Goal: Task Accomplishment & Management: Complete application form

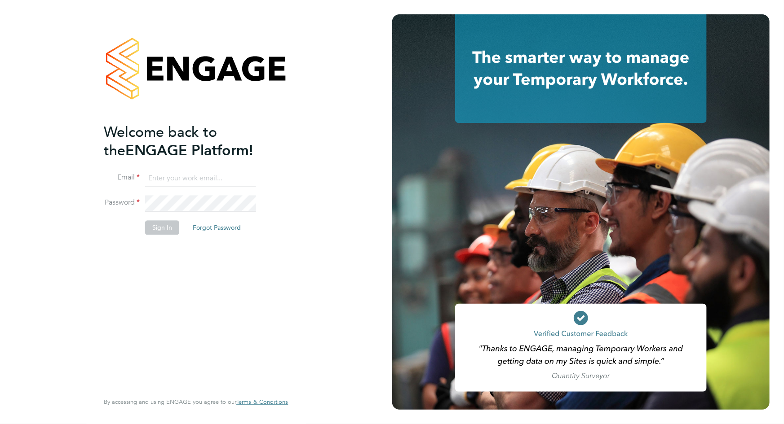
type input "[PERSON_NAME][EMAIL_ADDRESS][DOMAIN_NAME]"
click at [166, 227] on button "Sign In" at bounding box center [162, 228] width 34 height 14
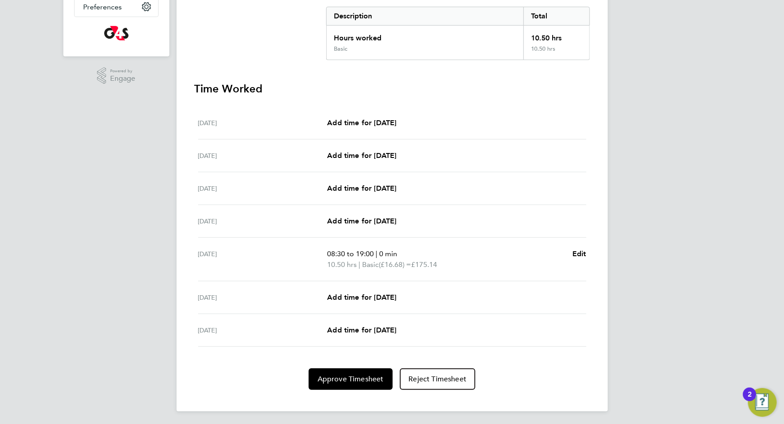
scroll to position [189, 0]
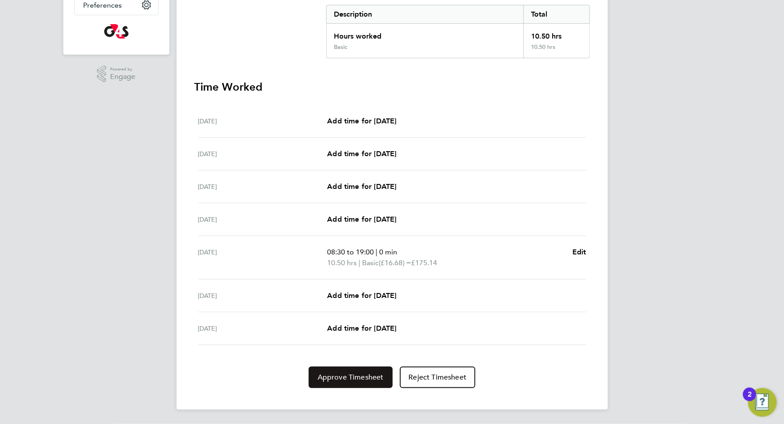
click at [336, 378] on span "Approve Timesheet" at bounding box center [351, 377] width 66 height 9
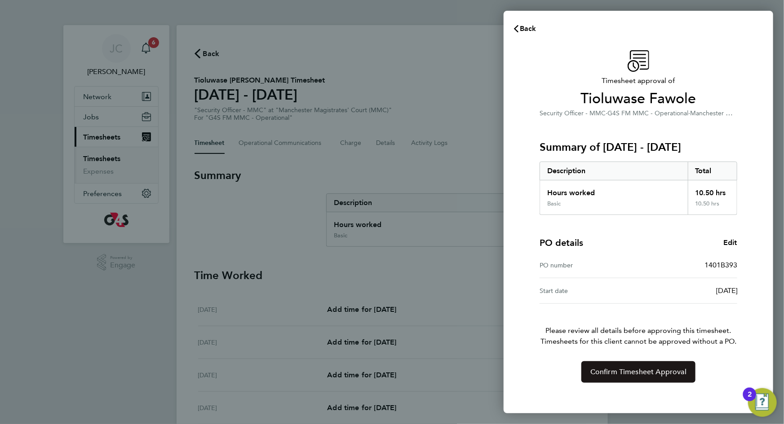
click at [600, 378] on button "Confirm Timesheet Approval" at bounding box center [638, 373] width 114 height 22
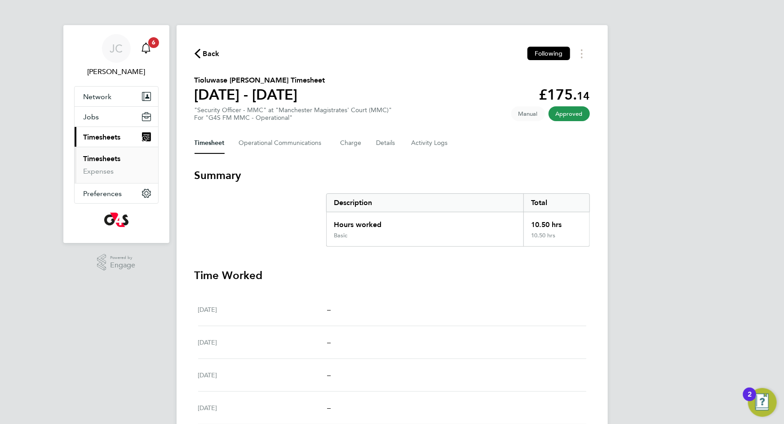
click at [157, 44] on span "6" at bounding box center [153, 42] width 11 height 11
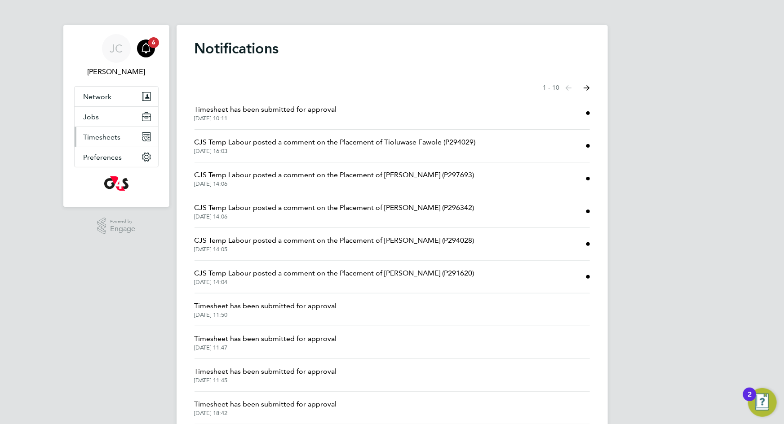
click at [107, 134] on span "Timesheets" at bounding box center [102, 137] width 37 height 9
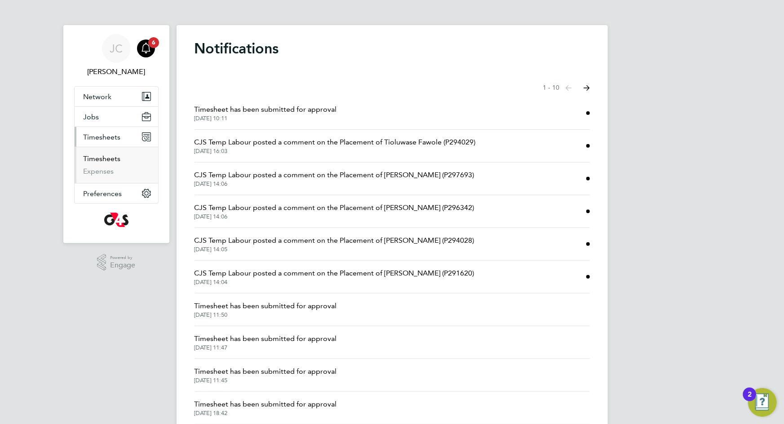
click at [104, 161] on link "Timesheets" at bounding box center [102, 159] width 37 height 9
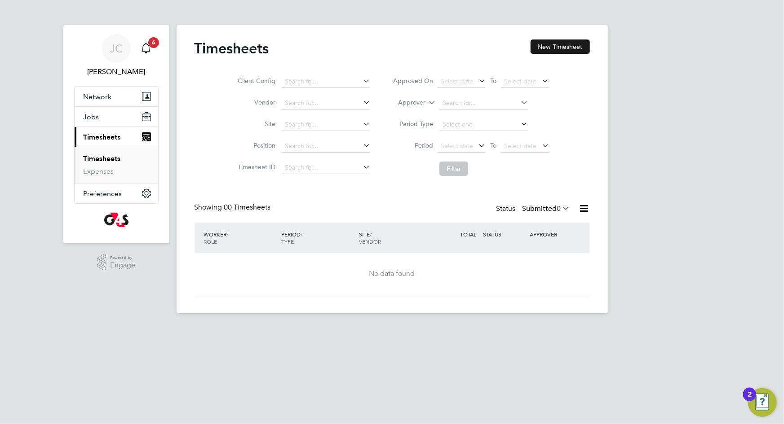
click at [563, 49] on button "New Timesheet" at bounding box center [559, 47] width 59 height 14
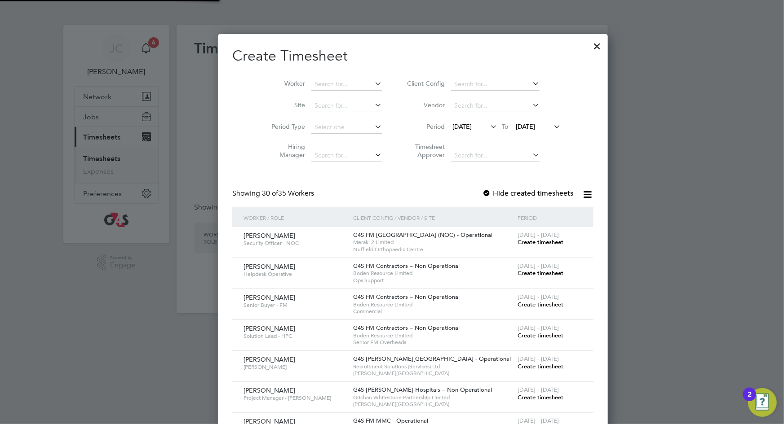
scroll to position [1199, 348]
click at [482, 190] on div at bounding box center [486, 194] width 9 height 9
click at [488, 125] on icon at bounding box center [488, 126] width 0 height 13
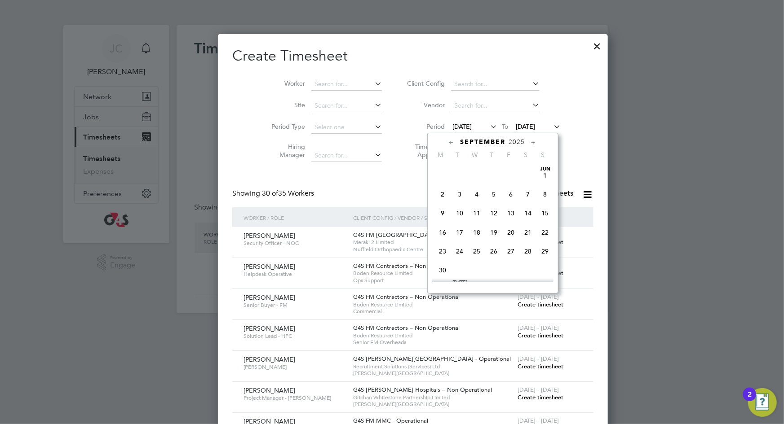
scroll to position [305, 0]
click at [444, 229] on span "22" at bounding box center [442, 230] width 17 height 17
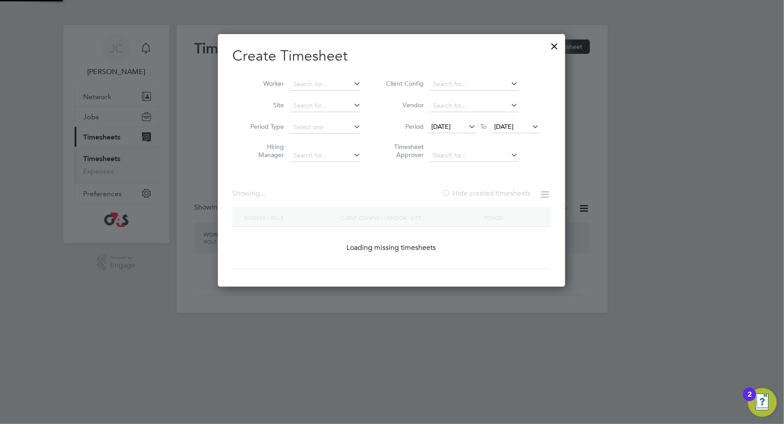
scroll to position [1177, 391]
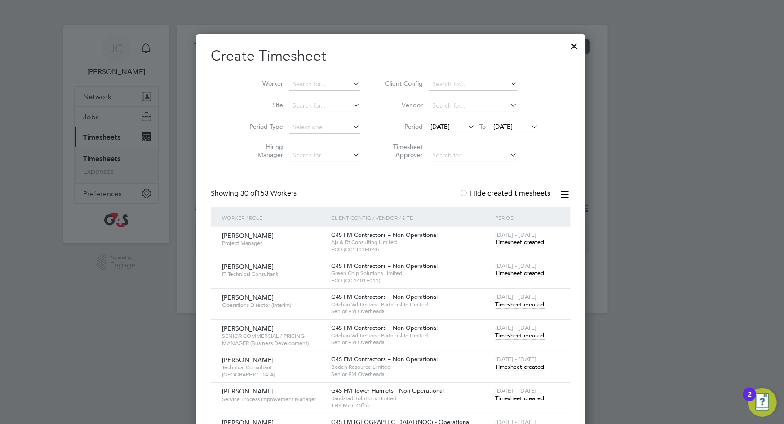
click at [504, 121] on div "[DATE] To [DATE]" at bounding box center [482, 127] width 111 height 13
click at [508, 130] on span "[DATE]" at bounding box center [503, 127] width 19 height 8
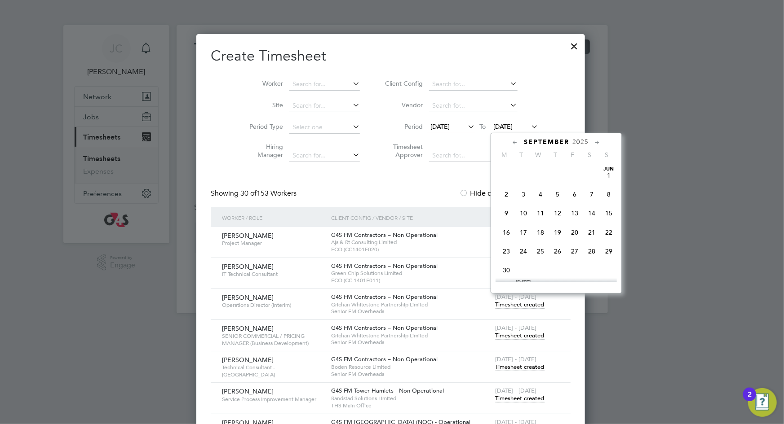
scroll to position [325, 0]
click at [607, 211] on span "28" at bounding box center [608, 211] width 17 height 17
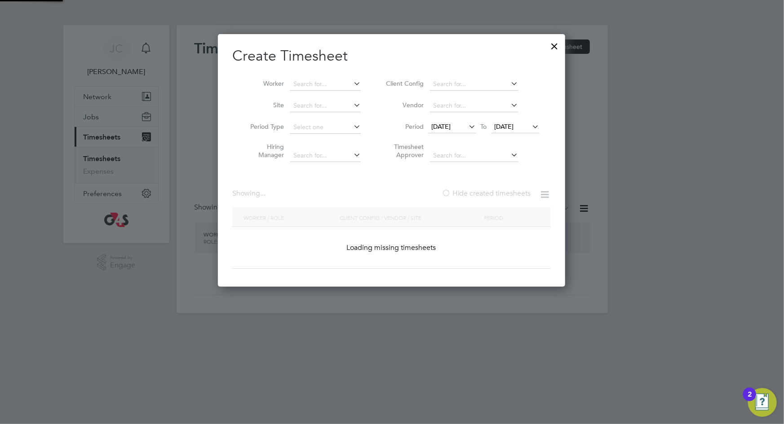
scroll to position [1177, 391]
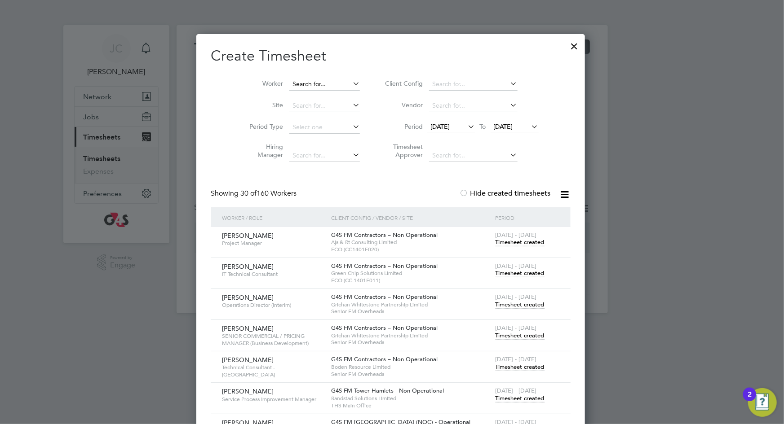
click at [320, 86] on input at bounding box center [324, 84] width 71 height 13
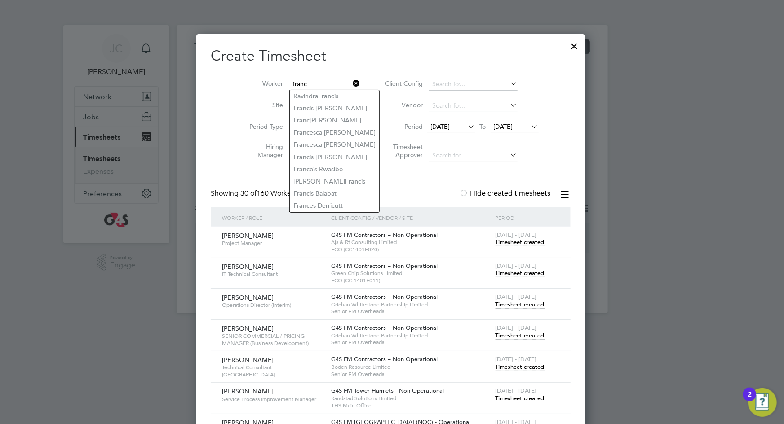
type input "franc"
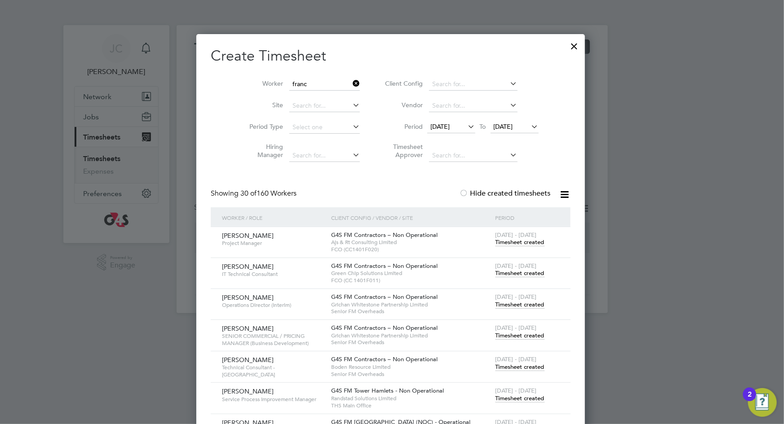
click at [351, 83] on icon at bounding box center [351, 83] width 0 height 13
click at [577, 45] on div at bounding box center [574, 44] width 16 height 16
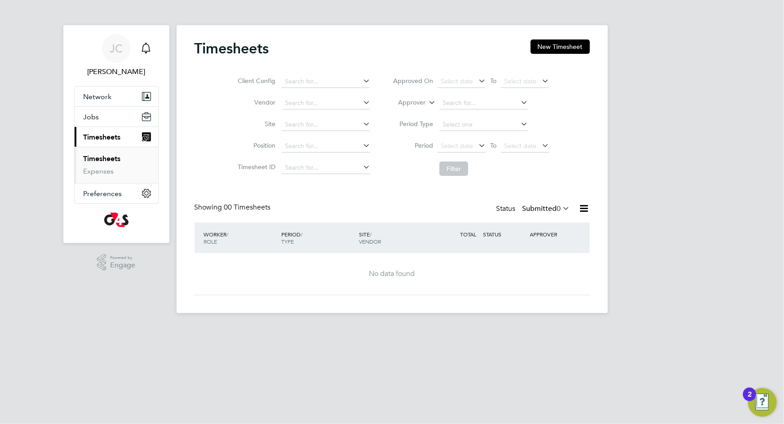
click at [147, 49] on icon "Main navigation" at bounding box center [146, 48] width 11 height 11
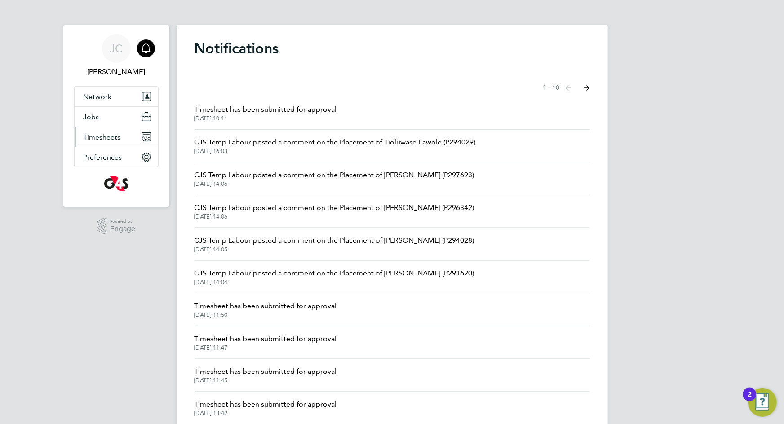
click at [111, 139] on span "Timesheets" at bounding box center [102, 137] width 37 height 9
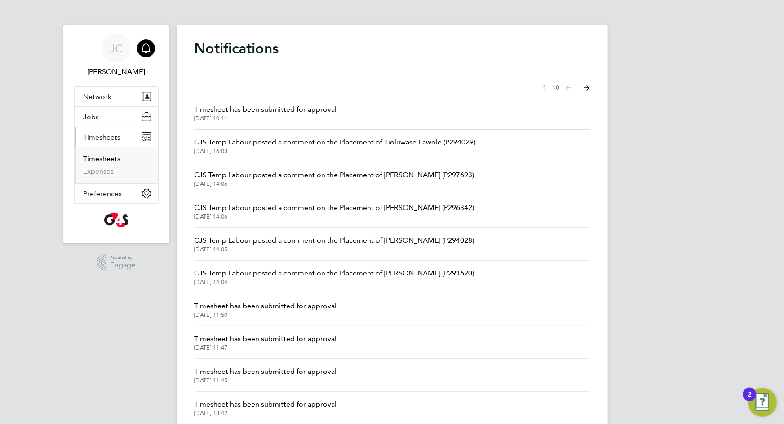
click at [104, 156] on link "Timesheets" at bounding box center [102, 159] width 37 height 9
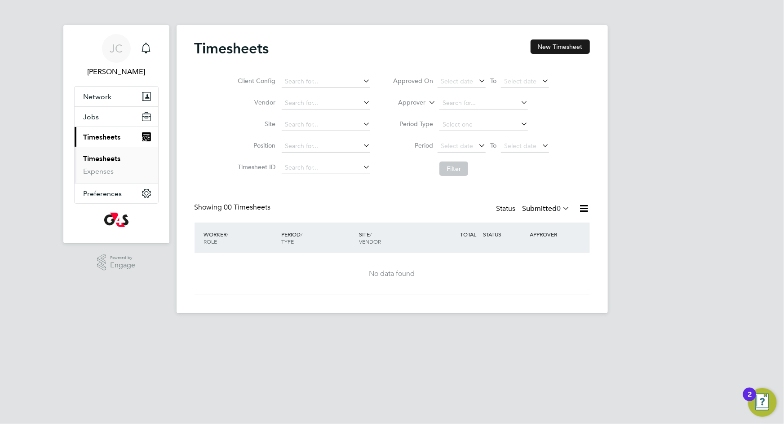
click at [548, 46] on button "New Timesheet" at bounding box center [559, 47] width 59 height 14
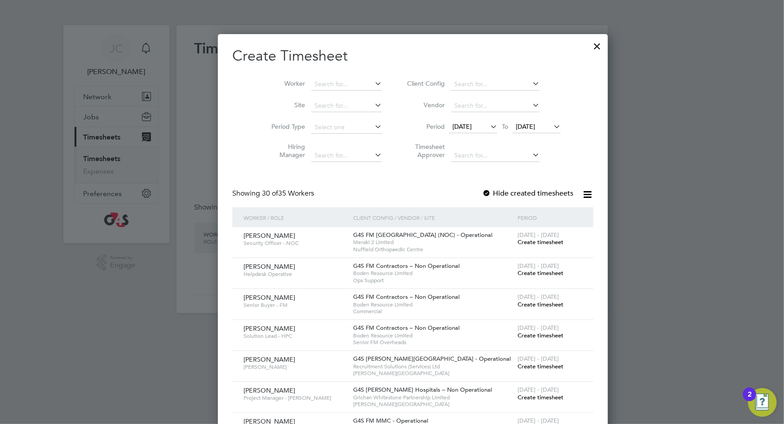
scroll to position [1199, 348]
click at [488, 124] on icon at bounding box center [488, 126] width 0 height 13
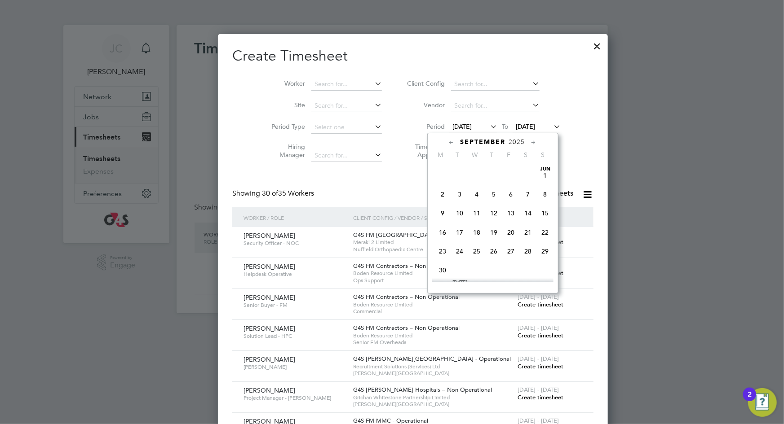
scroll to position [305, 0]
click at [444, 230] on span "22" at bounding box center [442, 230] width 17 height 17
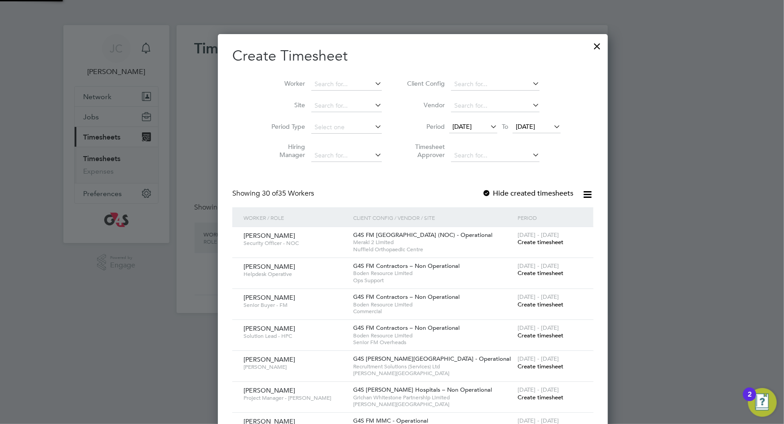
scroll to position [1168, 348]
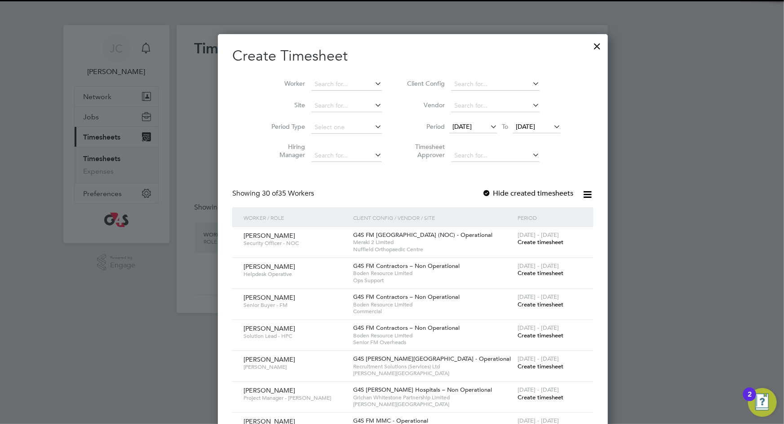
click at [552, 126] on icon at bounding box center [552, 126] width 0 height 13
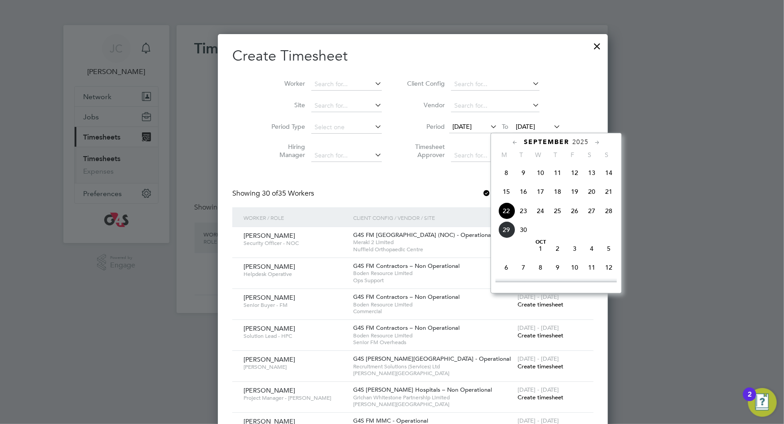
click at [609, 212] on span "28" at bounding box center [608, 211] width 17 height 17
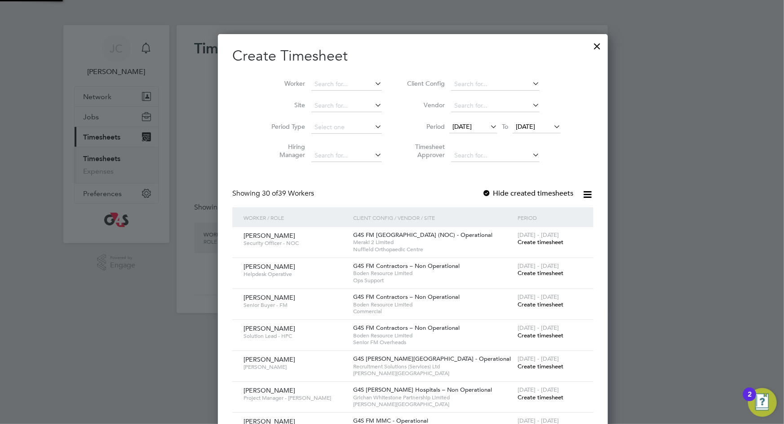
scroll to position [1168, 348]
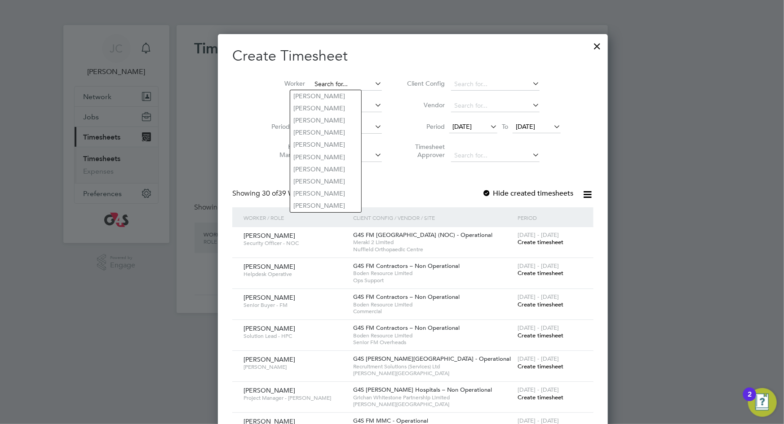
click at [311, 86] on input at bounding box center [346, 84] width 71 height 13
click at [482, 191] on div at bounding box center [486, 194] width 9 height 9
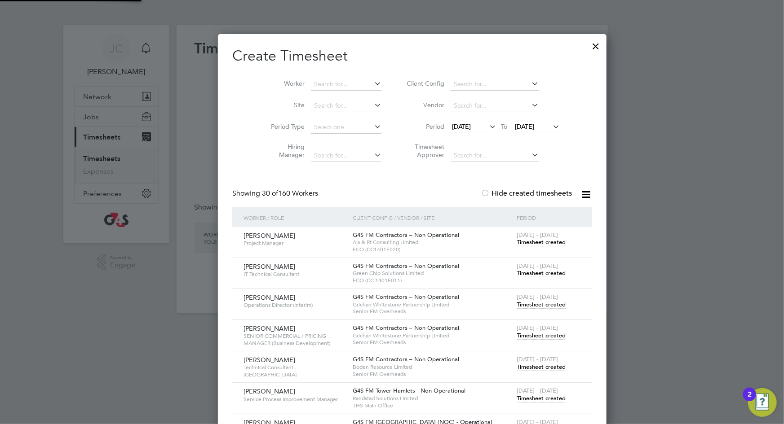
scroll to position [1177, 391]
click at [311, 84] on input at bounding box center [346, 84] width 71 height 13
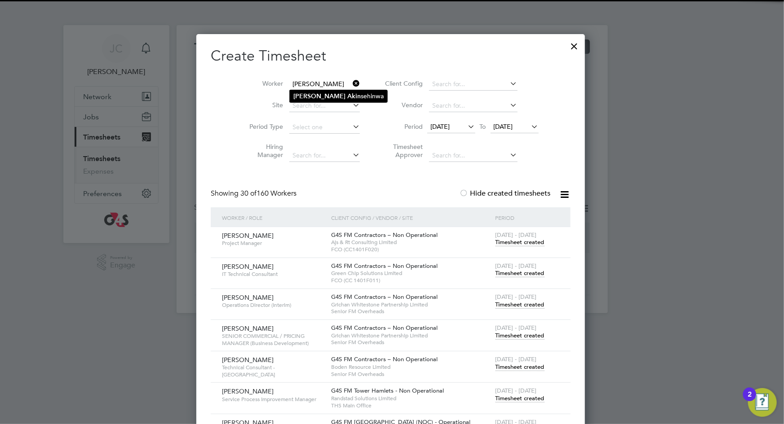
click at [347, 94] on b "Akin" at bounding box center [353, 97] width 13 height 8
type input "[PERSON_NAME]"
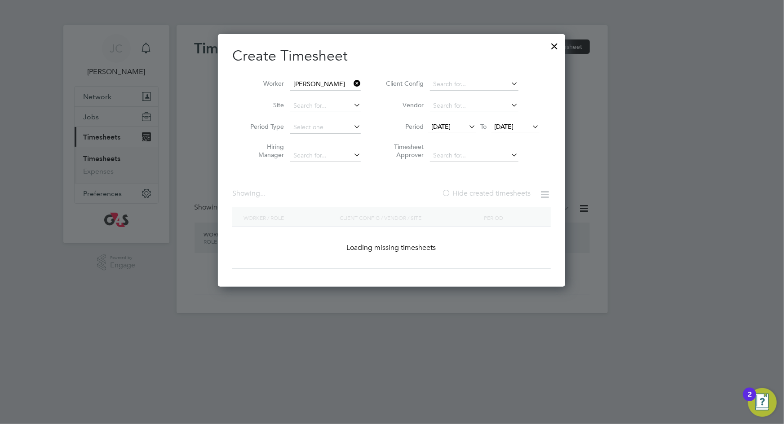
scroll to position [243, 348]
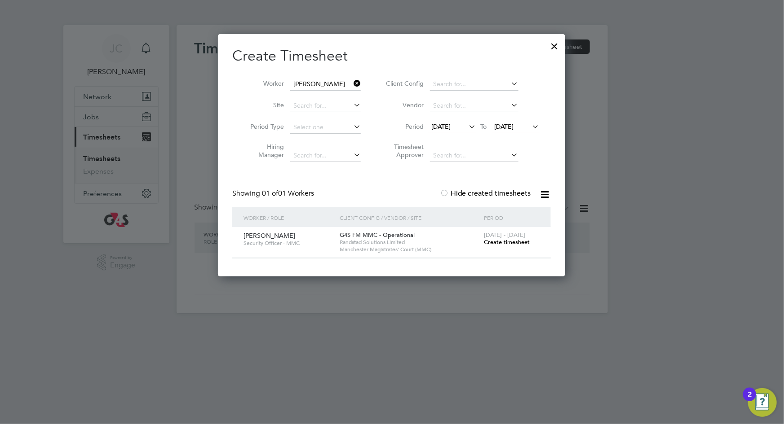
click at [507, 242] on span "Create timesheet" at bounding box center [507, 243] width 46 height 8
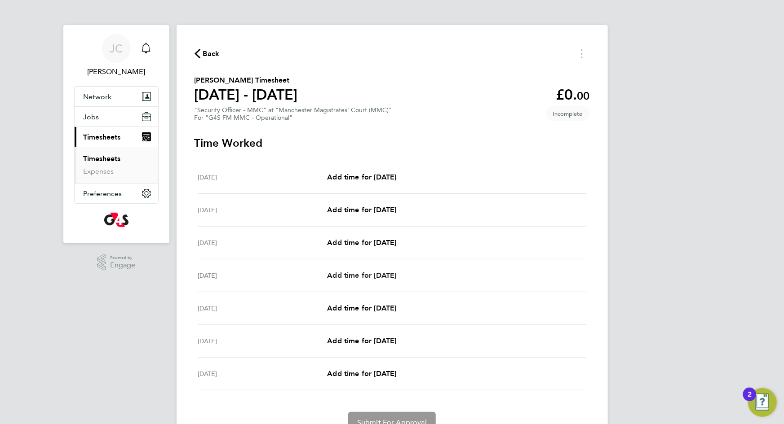
click at [354, 277] on span "Add time for [DATE]" at bounding box center [361, 275] width 69 height 9
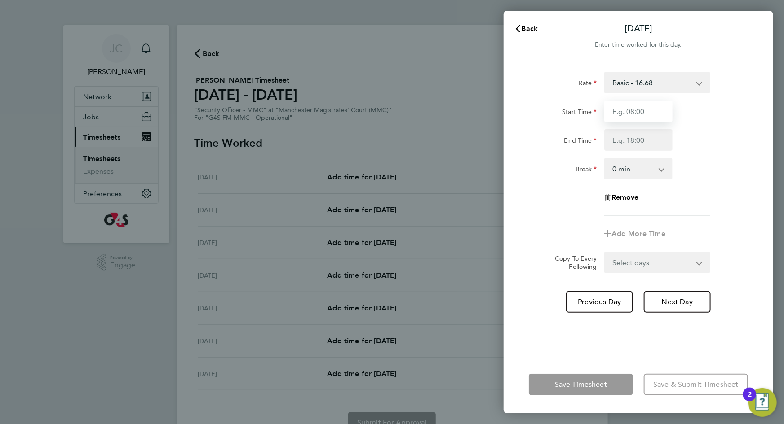
click at [617, 106] on input "Start Time" at bounding box center [638, 112] width 68 height 22
type input "07:00"
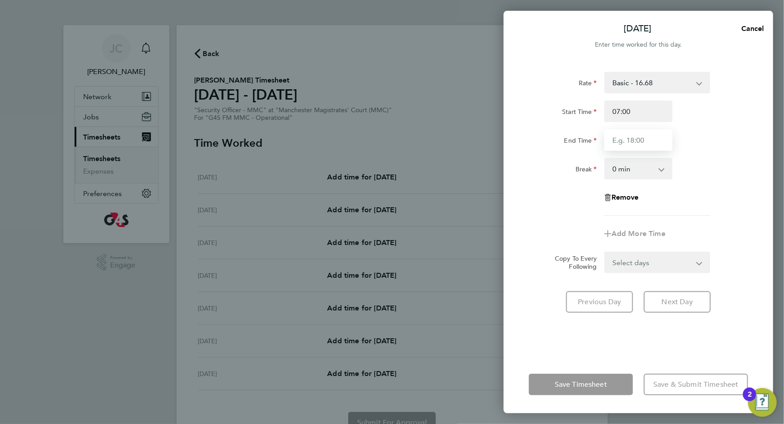
click at [624, 141] on input "End Time" at bounding box center [638, 140] width 68 height 22
type input "15:30"
click at [687, 183] on div "Rate Basic - 16.68 Start Time 07:00 End Time 15:30 Break 0 min 15 min 30 min 45…" at bounding box center [638, 144] width 219 height 144
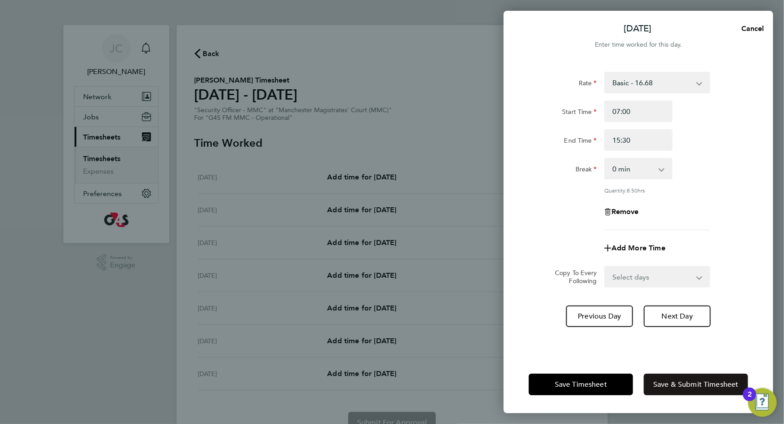
click at [673, 380] on span "Save & Submit Timesheet" at bounding box center [695, 384] width 85 height 9
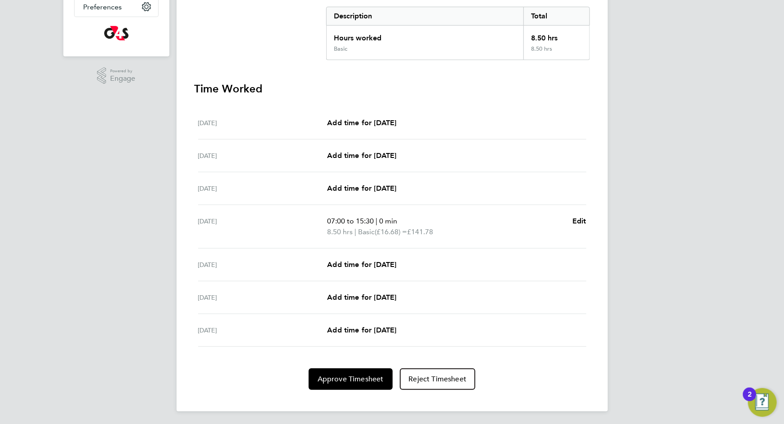
scroll to position [189, 0]
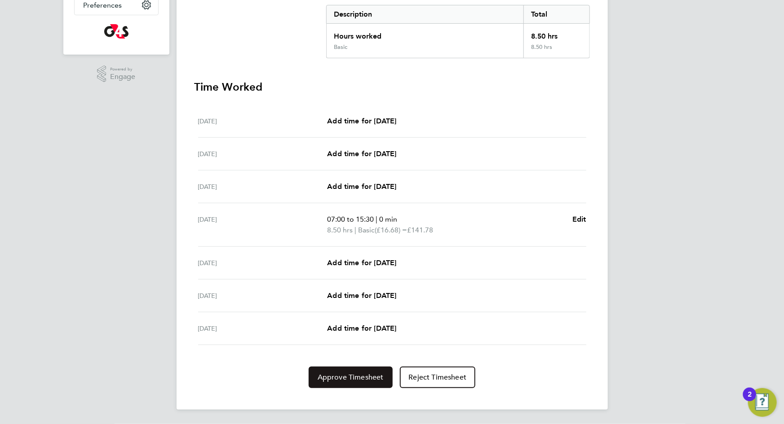
click at [349, 381] on span "Approve Timesheet" at bounding box center [351, 377] width 66 height 9
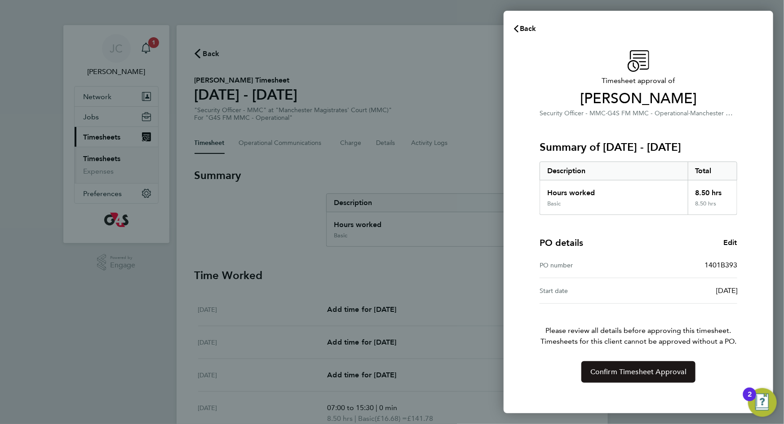
click at [649, 370] on span "Confirm Timesheet Approval" at bounding box center [638, 372] width 96 height 9
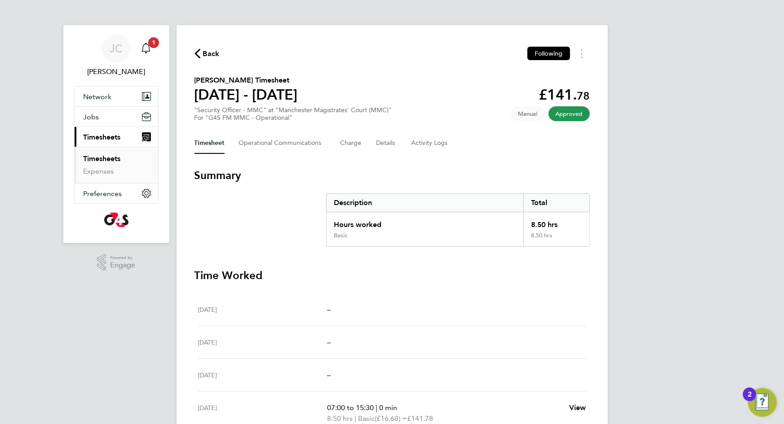
click at [105, 158] on link "Timesheets" at bounding box center [102, 159] width 37 height 9
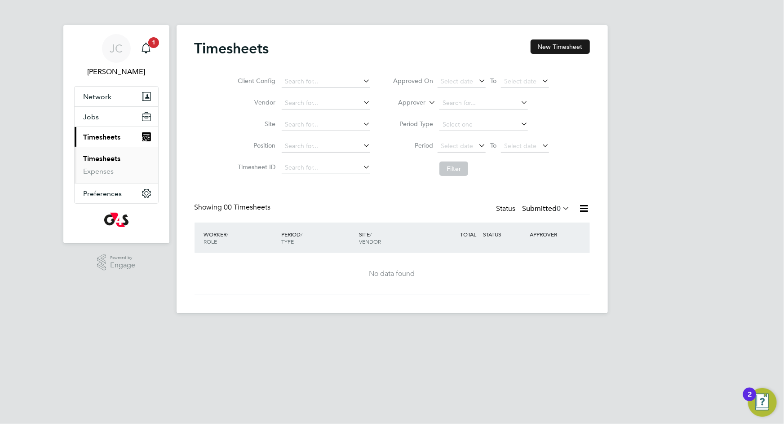
click at [547, 45] on button "New Timesheet" at bounding box center [559, 47] width 59 height 14
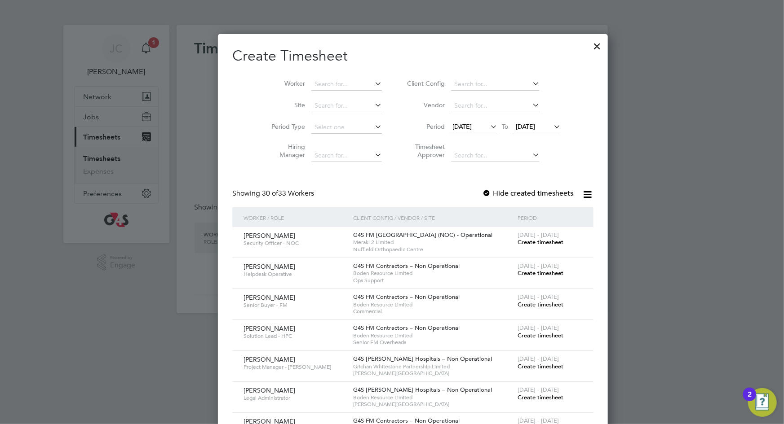
scroll to position [1199, 348]
click at [452, 127] on span "[DATE]" at bounding box center [461, 127] width 19 height 8
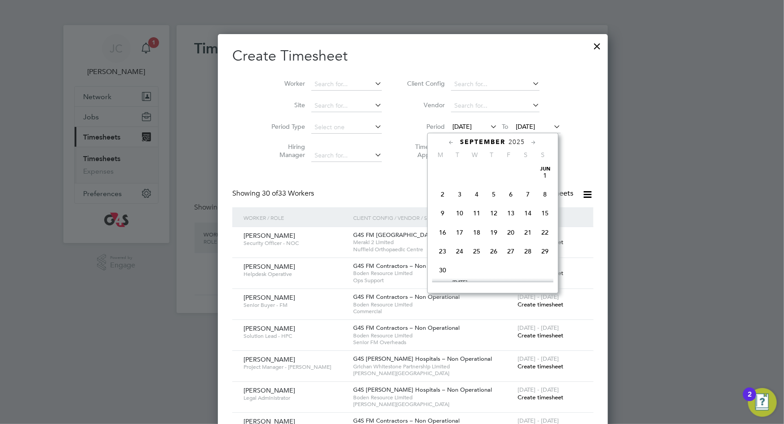
scroll to position [305, 0]
click at [443, 230] on span "22" at bounding box center [442, 230] width 17 height 17
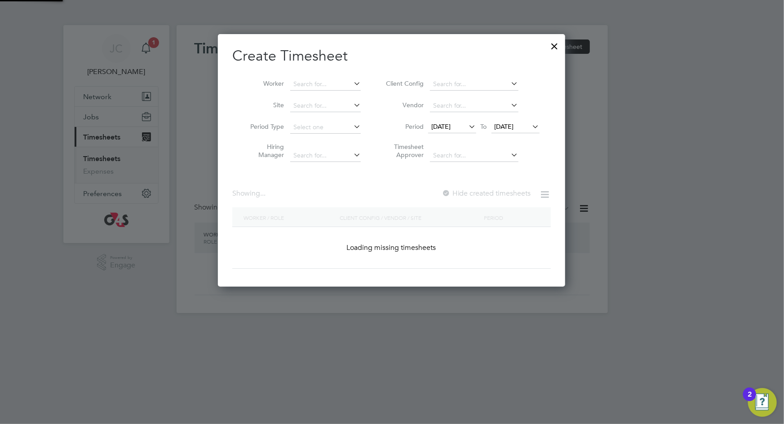
scroll to position [1168, 348]
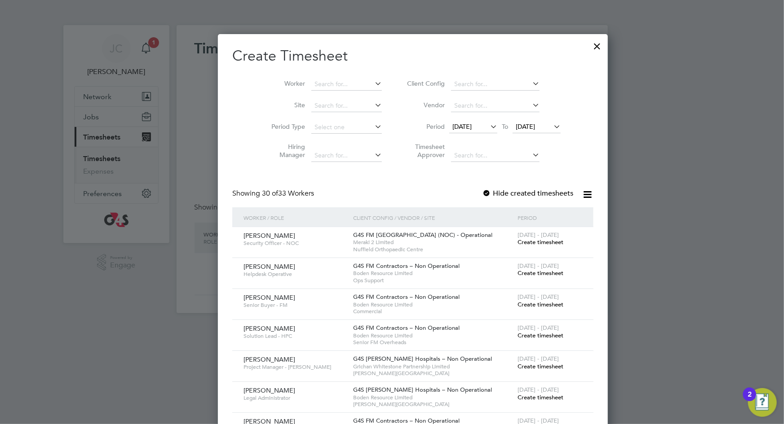
click at [521, 128] on span "[DATE]" at bounding box center [525, 127] width 19 height 8
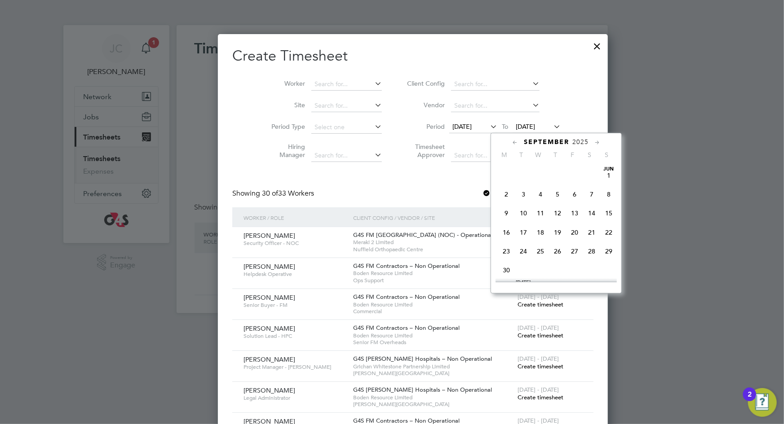
scroll to position [325, 0]
click at [610, 214] on span "28" at bounding box center [608, 211] width 17 height 17
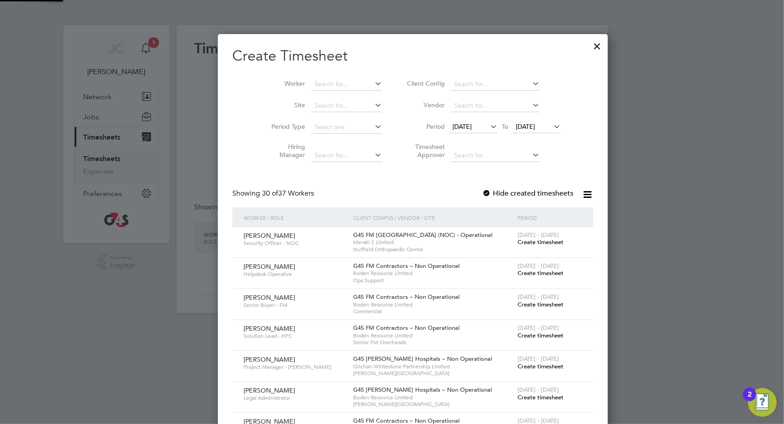
scroll to position [1168, 348]
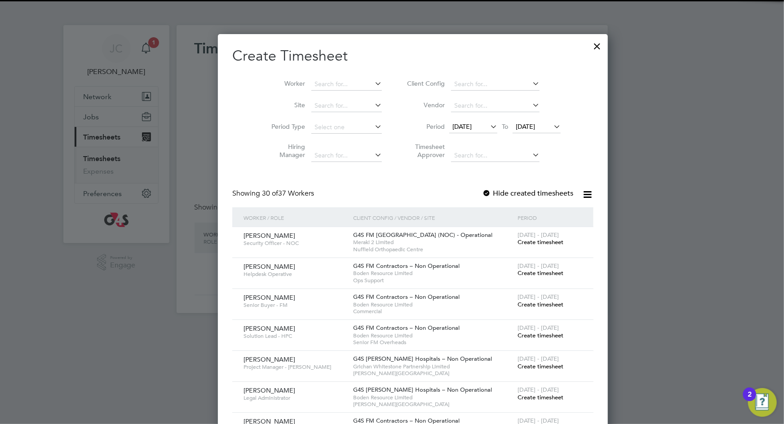
click at [482, 192] on div at bounding box center [486, 194] width 9 height 9
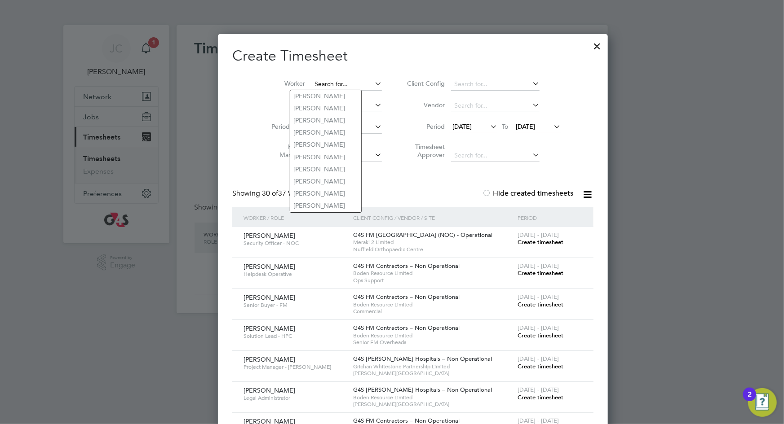
click at [311, 82] on input at bounding box center [346, 84] width 71 height 13
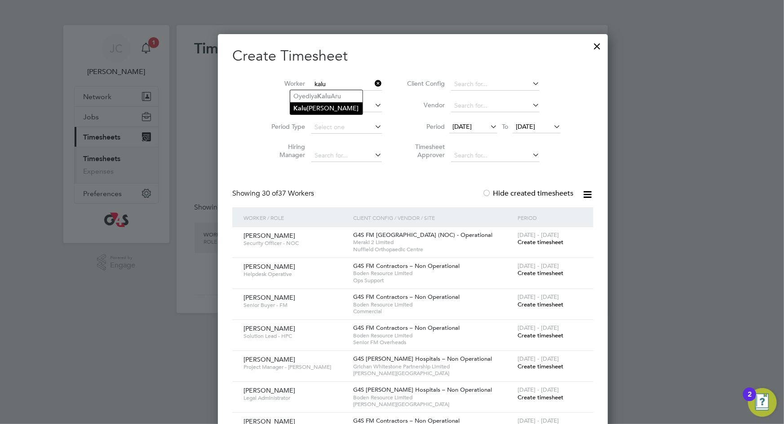
click at [322, 106] on li "[PERSON_NAME]" at bounding box center [326, 108] width 72 height 12
type input "[PERSON_NAME]"
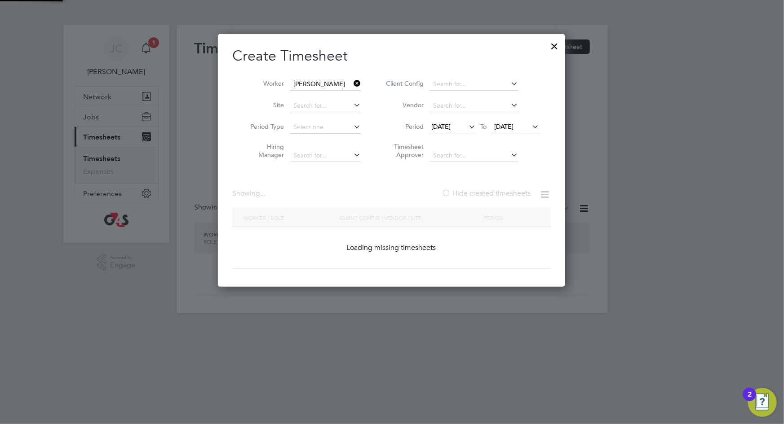
scroll to position [243, 348]
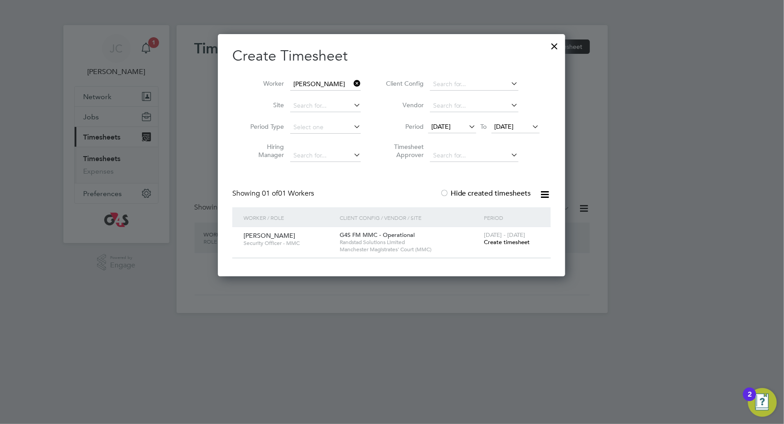
click at [495, 242] on span "Create timesheet" at bounding box center [507, 243] width 46 height 8
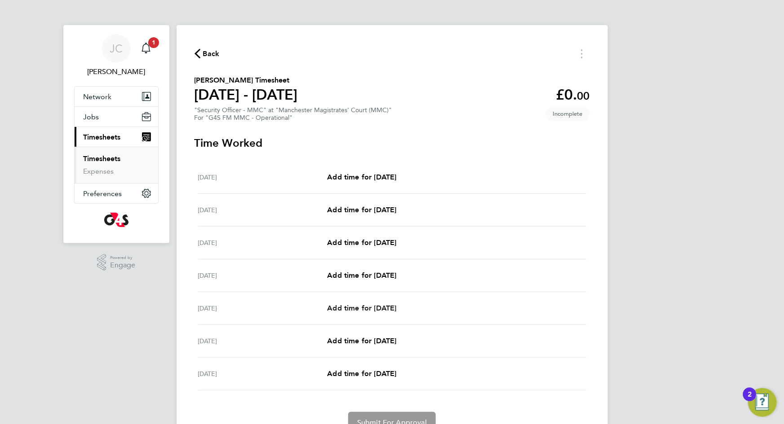
click at [374, 309] on span "Add time for [DATE]" at bounding box center [361, 308] width 69 height 9
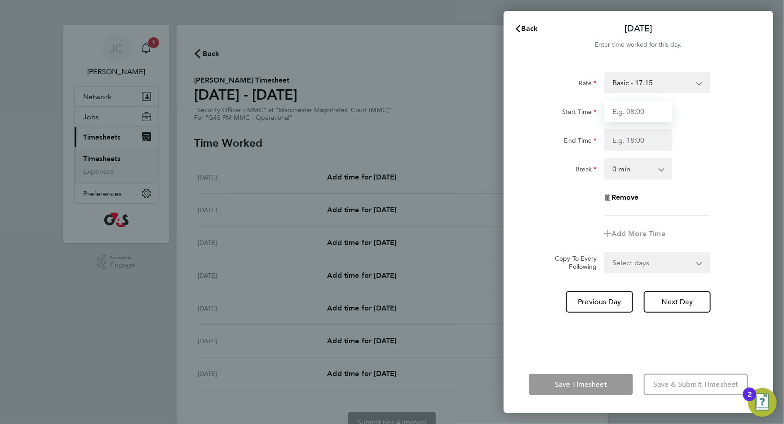
click at [642, 113] on input "Start Time" at bounding box center [638, 112] width 68 height 22
type input "08:30"
click at [649, 143] on input "End Time" at bounding box center [638, 140] width 68 height 22
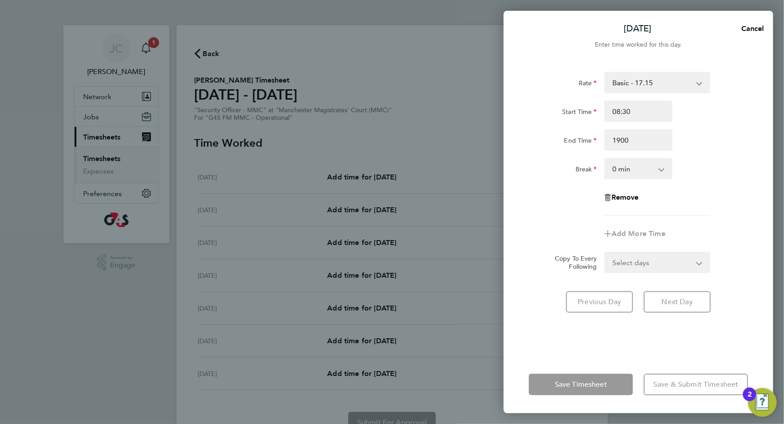
type input "19:00"
click at [696, 159] on div "Break 0 min 15 min 30 min 45 min 60 min 75 min 90 min" at bounding box center [638, 169] width 226 height 22
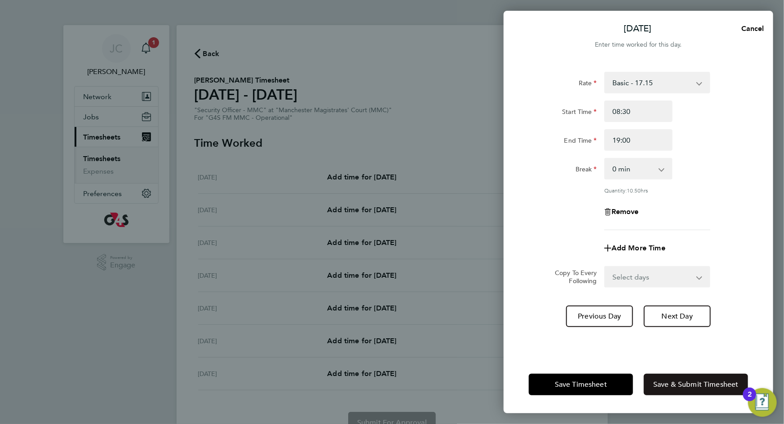
click at [661, 381] on span "Save & Submit Timesheet" at bounding box center [695, 384] width 85 height 9
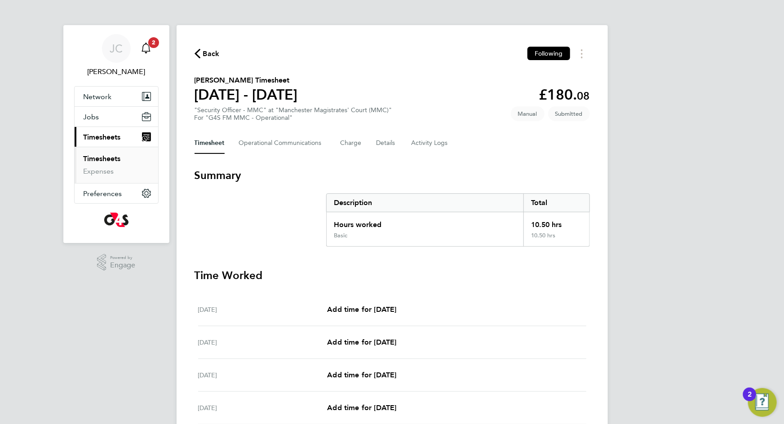
click at [150, 42] on span "2" at bounding box center [153, 42] width 11 height 11
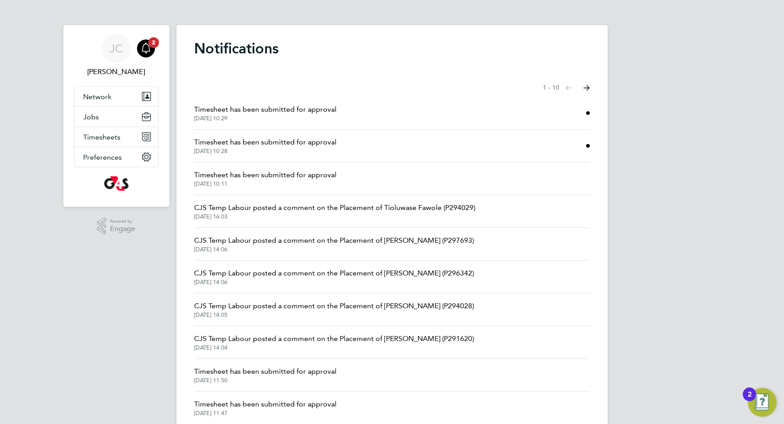
click at [334, 172] on span "Timesheet has been submitted for approval" at bounding box center [265, 175] width 142 height 11
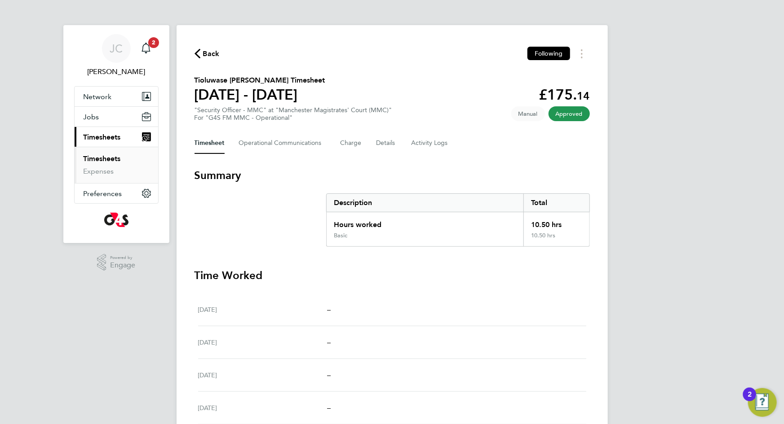
click at [217, 51] on span "Back" at bounding box center [211, 54] width 17 height 11
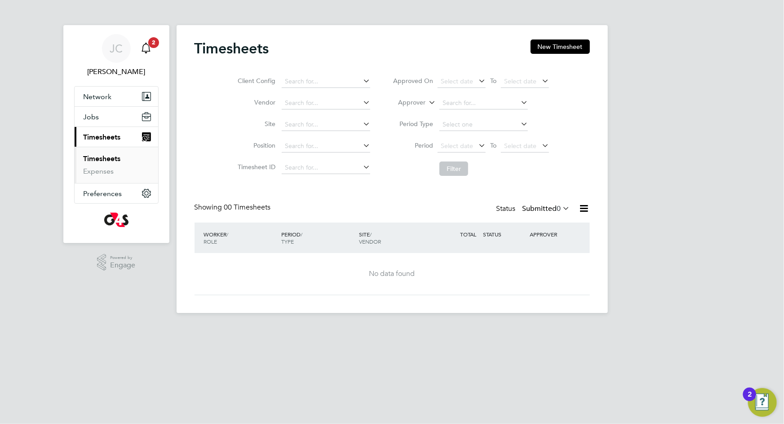
click at [153, 40] on span "2" at bounding box center [153, 42] width 11 height 11
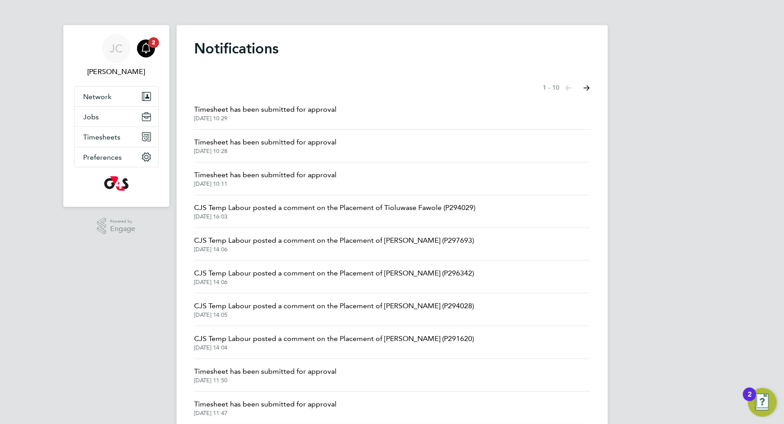
click at [312, 173] on span "Timesheet has been submitted for approval" at bounding box center [265, 175] width 142 height 11
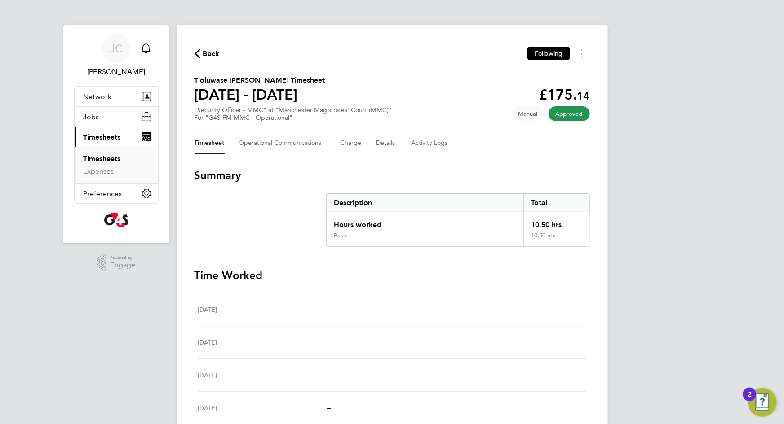
click at [146, 46] on icon "Main navigation" at bounding box center [146, 48] width 11 height 11
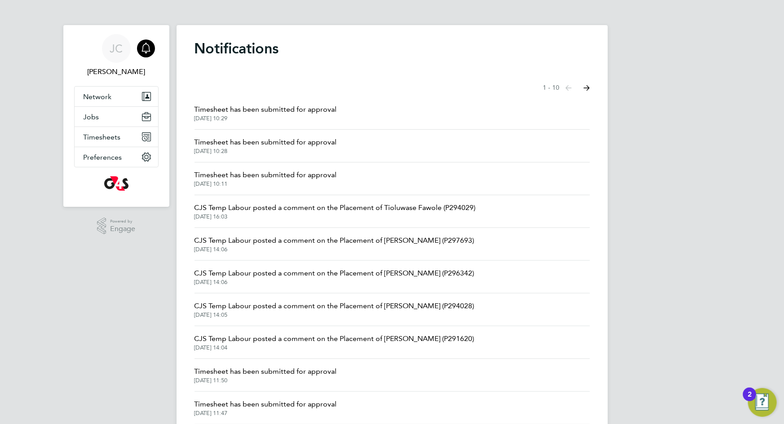
click at [271, 151] on span "[DATE] 10:28" at bounding box center [265, 151] width 142 height 7
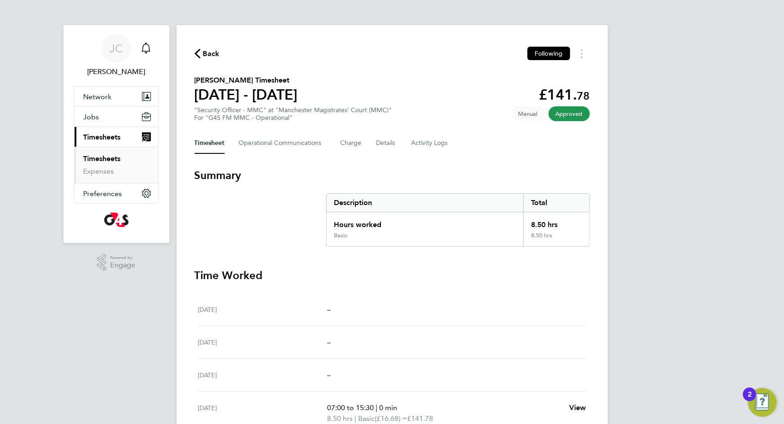
click at [150, 44] on icon "Main navigation" at bounding box center [146, 48] width 11 height 11
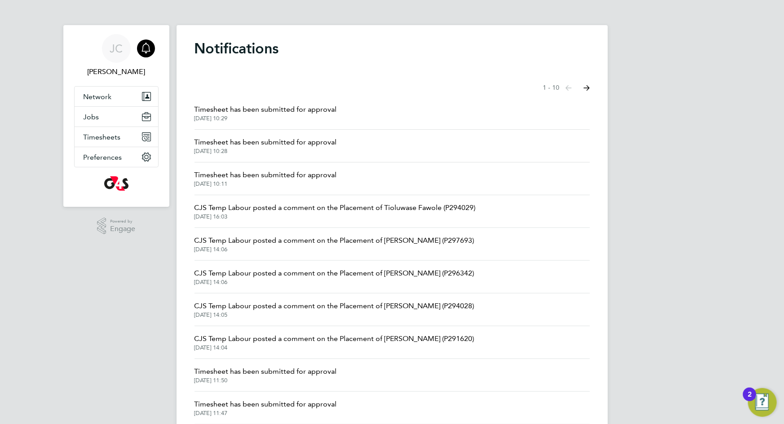
click at [297, 120] on span "[DATE] 10:29" at bounding box center [265, 118] width 142 height 7
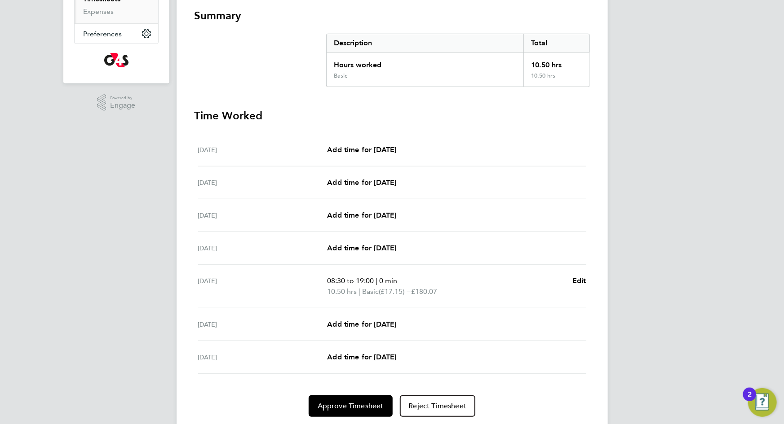
scroll to position [163, 0]
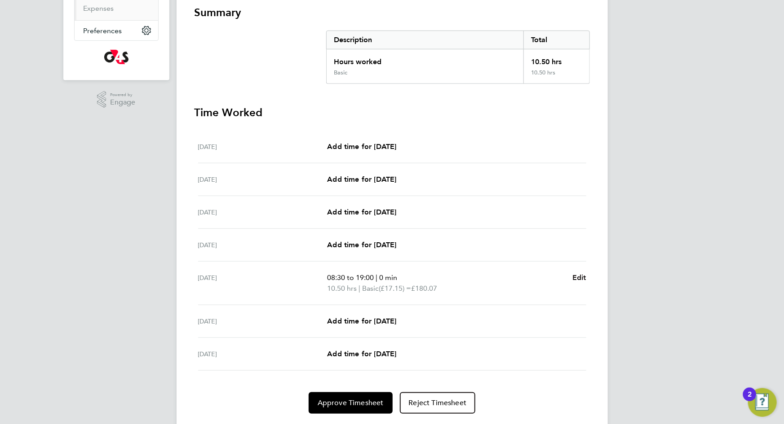
click at [585, 277] on span "Edit" at bounding box center [579, 278] width 14 height 9
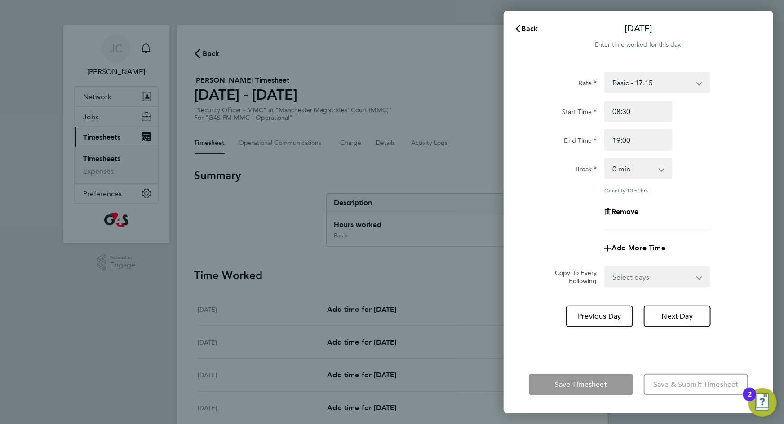
click at [702, 84] on app-icon-cross-button at bounding box center [703, 83] width 11 height 20
click at [698, 82] on select "Basic - 17.15" at bounding box center [651, 83] width 93 height 20
drag, startPoint x: 676, startPoint y: 85, endPoint x: 670, endPoint y: 82, distance: 6.2
click at [676, 85] on select "Basic - 17.15" at bounding box center [651, 83] width 93 height 20
click at [661, 81] on select "Basic - 17.15" at bounding box center [651, 83] width 93 height 20
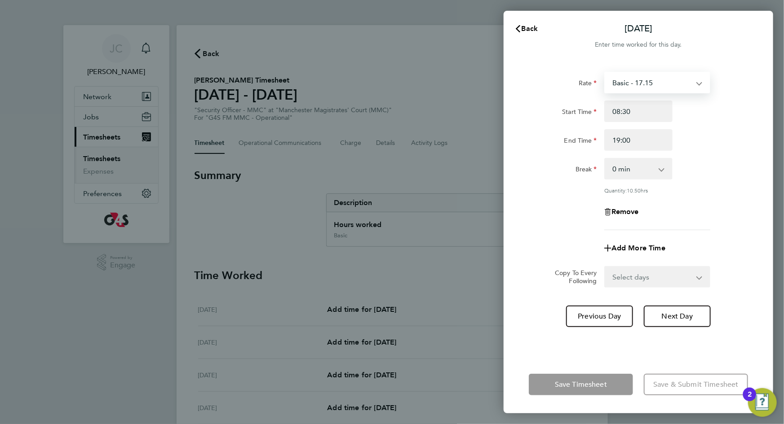
click at [656, 81] on select "Basic - 17.15" at bounding box center [651, 83] width 93 height 20
click at [697, 141] on div "End Time 19:00" at bounding box center [638, 140] width 226 height 22
click at [146, 47] on div "Back [DATE] Enter time worked for this day. Rate Basic - 17.15 Start Time 08:30…" at bounding box center [392, 212] width 784 height 424
click at [535, 29] on span "Back" at bounding box center [529, 28] width 17 height 9
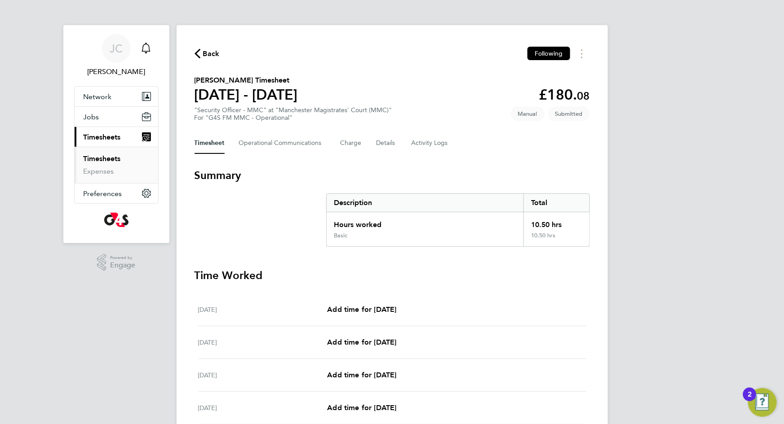
click at [148, 45] on icon "Main navigation" at bounding box center [146, 47] width 9 height 9
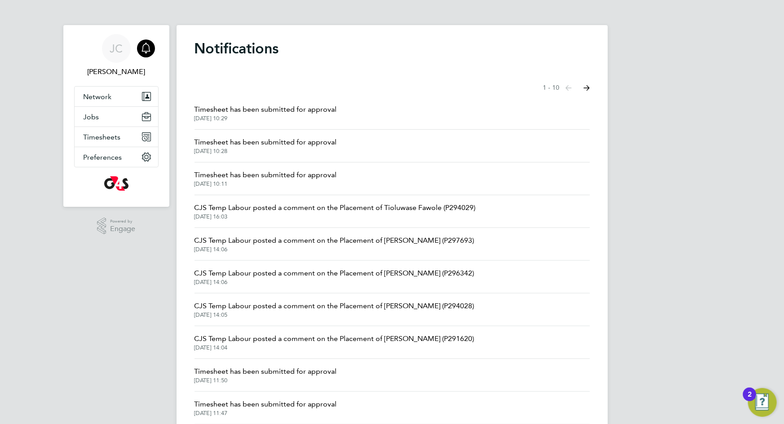
scroll to position [32, 0]
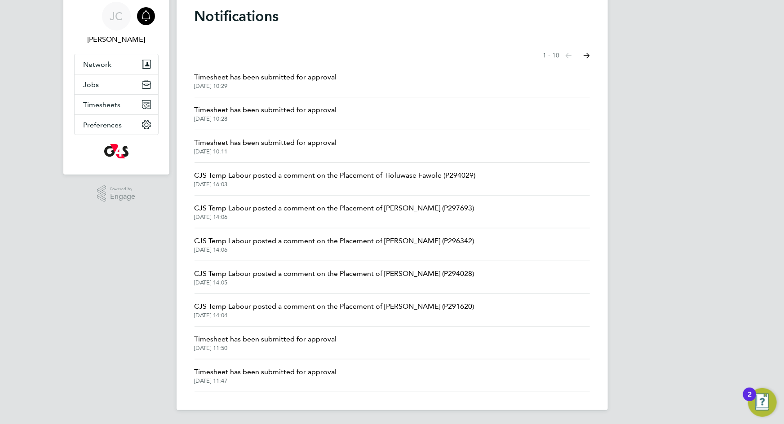
click at [315, 339] on span "Timesheet has been submitted for approval" at bounding box center [265, 339] width 142 height 11
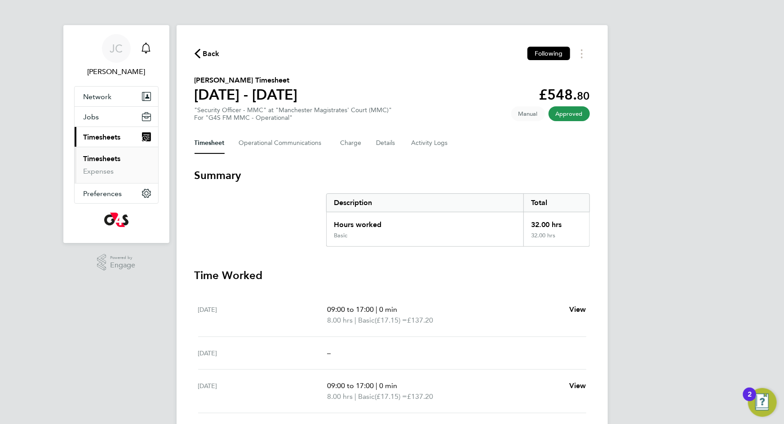
click at [141, 47] on icon "Main navigation" at bounding box center [146, 48] width 11 height 11
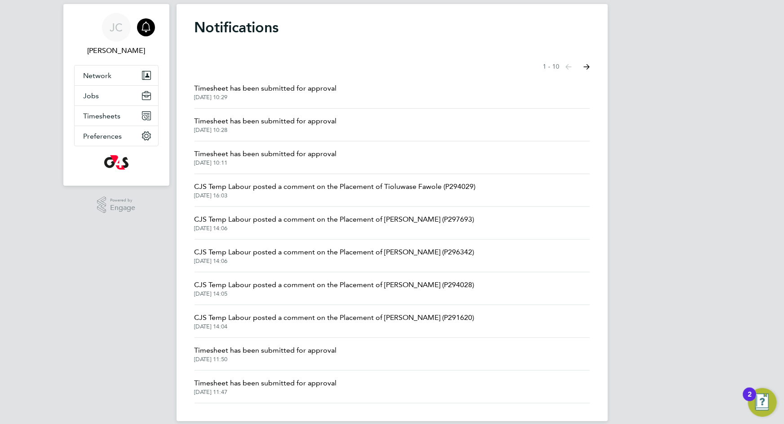
scroll to position [32, 0]
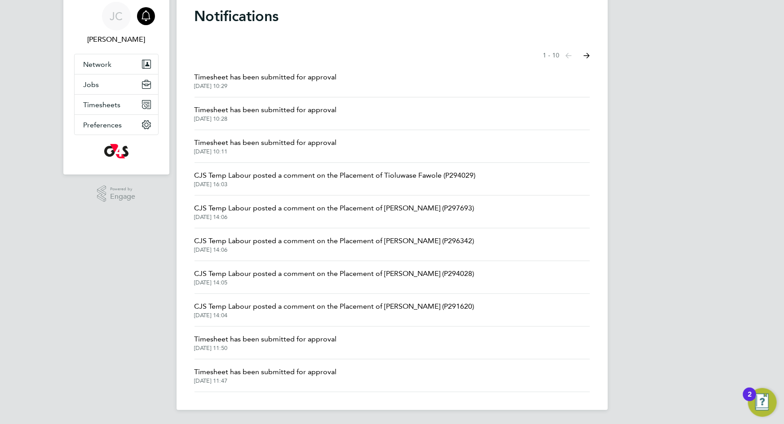
click at [591, 54] on button "Next page" at bounding box center [587, 56] width 18 height 18
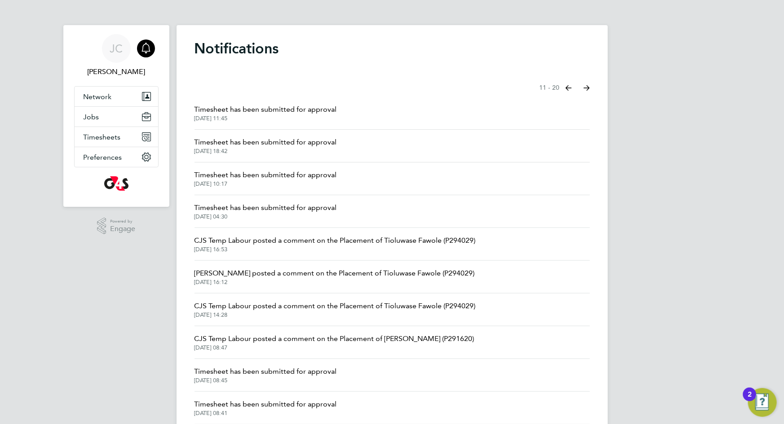
click at [289, 118] on span "[DATE] 11:45" at bounding box center [265, 118] width 142 height 7
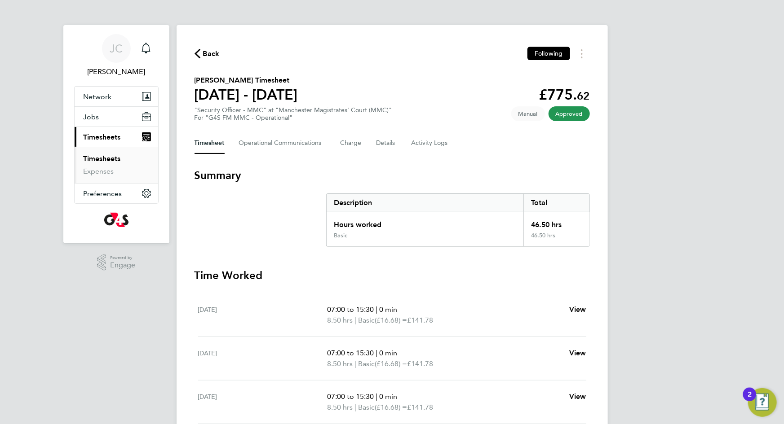
click at [214, 52] on span "Back" at bounding box center [211, 54] width 17 height 11
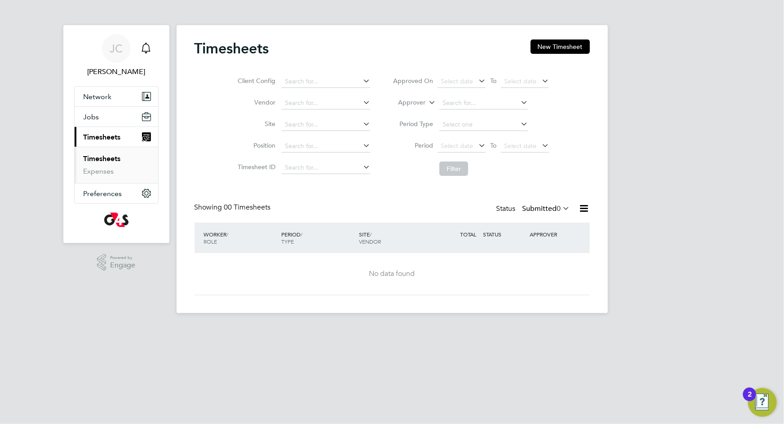
click at [149, 47] on icon "Main navigation" at bounding box center [146, 47] width 9 height 9
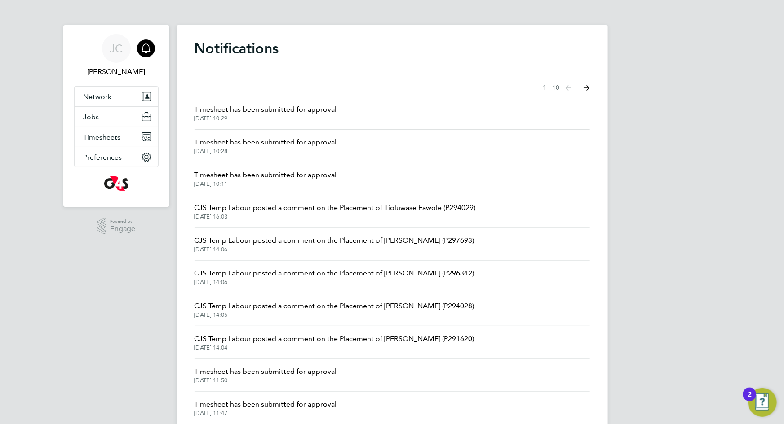
scroll to position [32, 0]
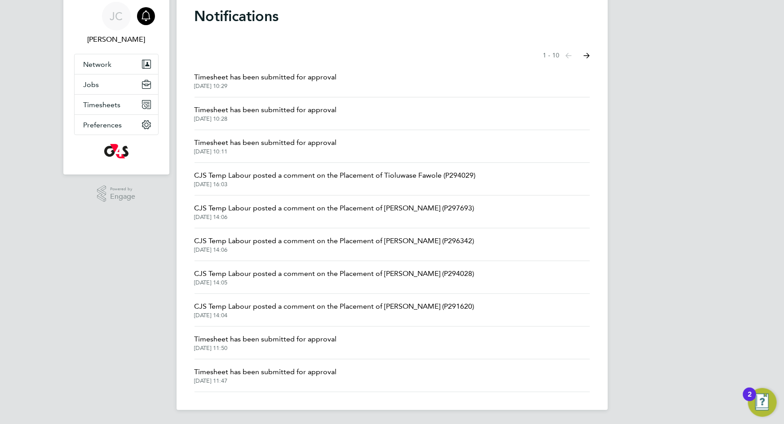
click at [588, 56] on icon "Select page of notifications list" at bounding box center [586, 56] width 6 height 6
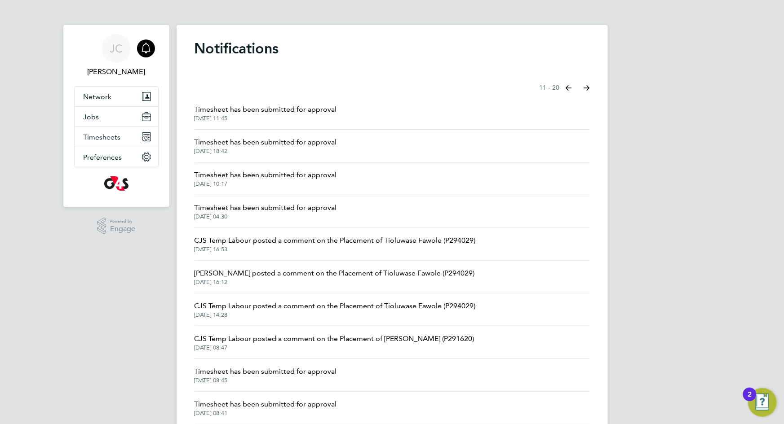
click at [337, 179] on li "Timesheet has been submitted for approval [DATE] 10:17" at bounding box center [391, 179] width 395 height 33
click at [310, 174] on span "Timesheet has been submitted for approval" at bounding box center [265, 175] width 142 height 11
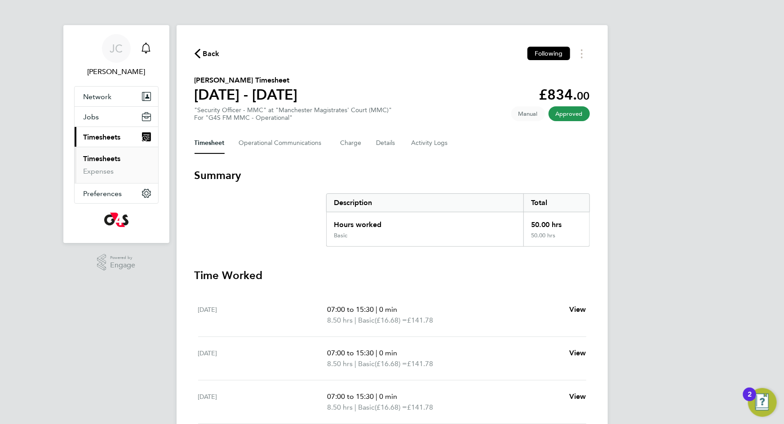
click at [143, 44] on icon "Main navigation" at bounding box center [146, 48] width 11 height 11
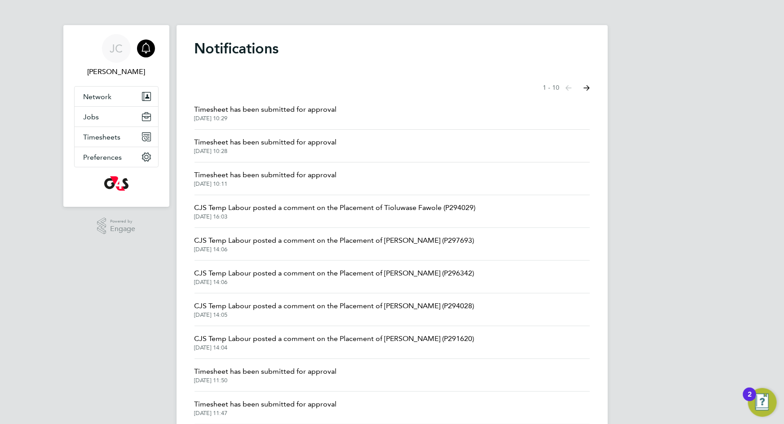
click at [588, 86] on icon "Select page of notifications list" at bounding box center [586, 88] width 6 height 6
click at [337, 205] on li "Timesheet has been submitted for approval [DATE] 04:30" at bounding box center [391, 211] width 395 height 33
click at [313, 208] on span "Timesheet has been submitted for approval" at bounding box center [265, 208] width 142 height 11
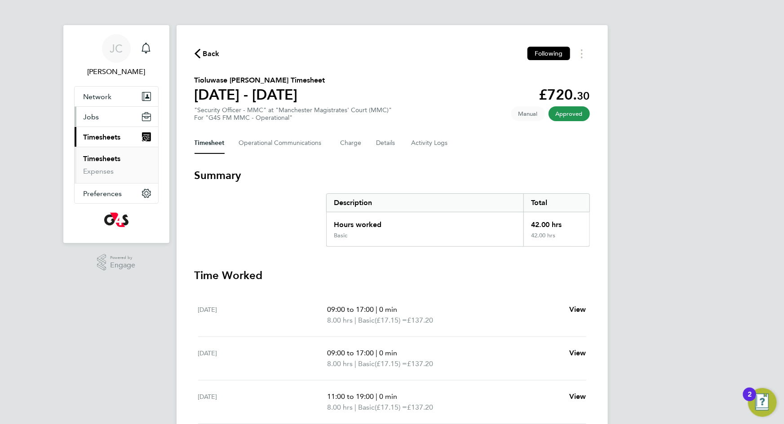
click at [92, 118] on span "Jobs" at bounding box center [92, 117] width 16 height 9
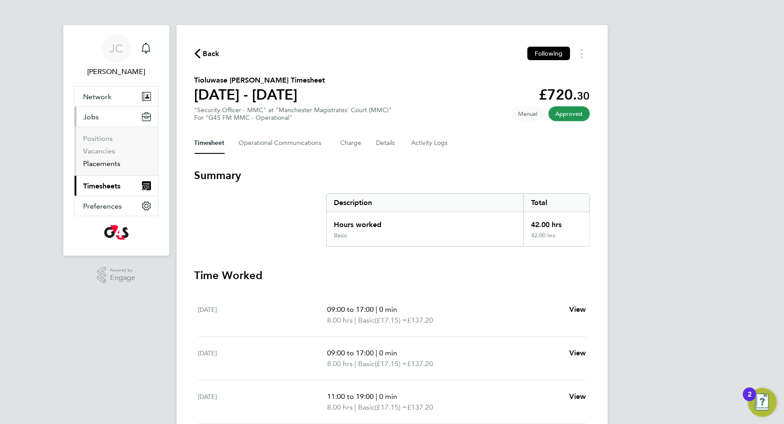
click at [96, 165] on link "Placements" at bounding box center [102, 163] width 37 height 9
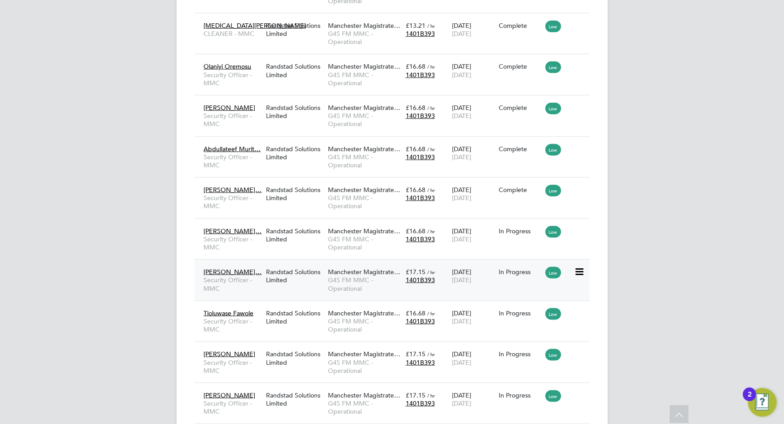
click at [580, 271] on icon at bounding box center [578, 272] width 9 height 11
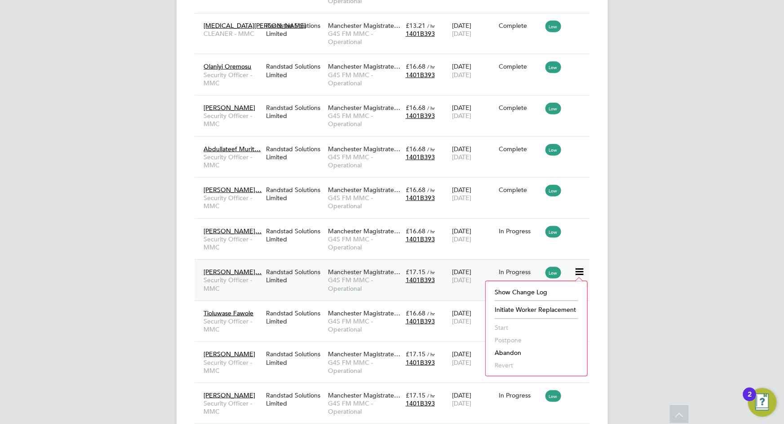
click at [643, 271] on div "[PERSON_NAME] [PERSON_NAME] Coleshill Notifications Applications: Network Sites…" at bounding box center [392, 12] width 784 height 908
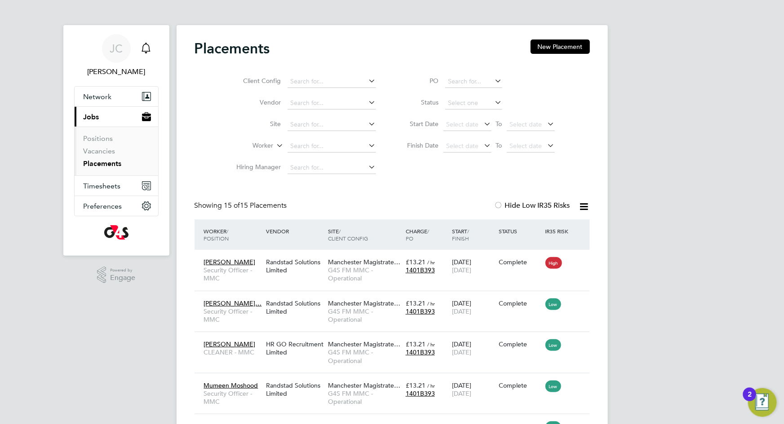
click at [149, 46] on icon "Main navigation" at bounding box center [146, 47] width 9 height 9
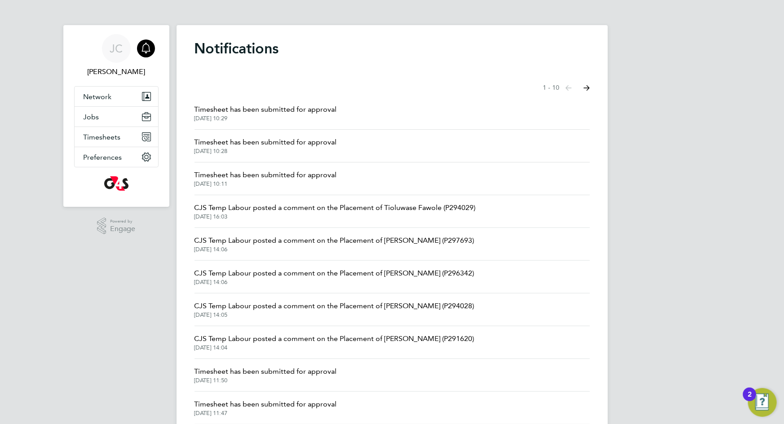
click at [301, 121] on span "[DATE] 10:29" at bounding box center [265, 118] width 142 height 7
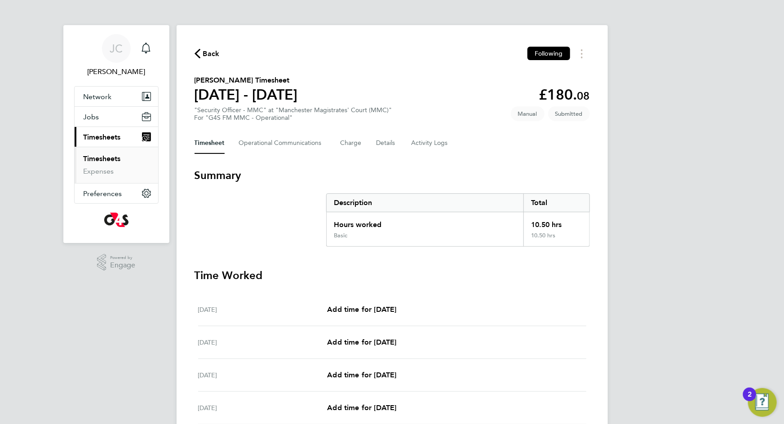
click at [206, 52] on span "Back" at bounding box center [211, 54] width 17 height 11
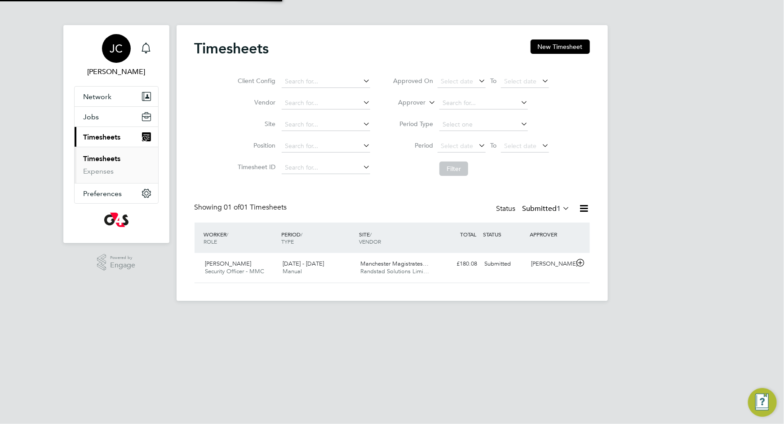
scroll to position [22, 78]
click at [126, 49] on div "JC" at bounding box center [116, 48] width 29 height 29
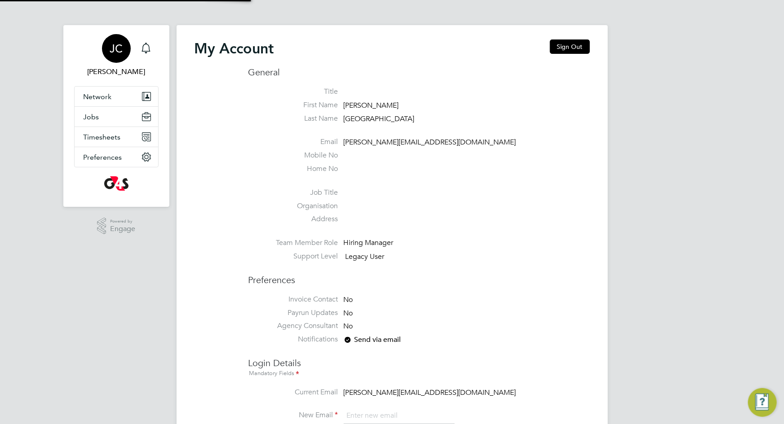
type input "[PERSON_NAME][EMAIL_ADDRESS][DOMAIN_NAME]"
click at [567, 48] on button "Sign Out" at bounding box center [570, 47] width 40 height 14
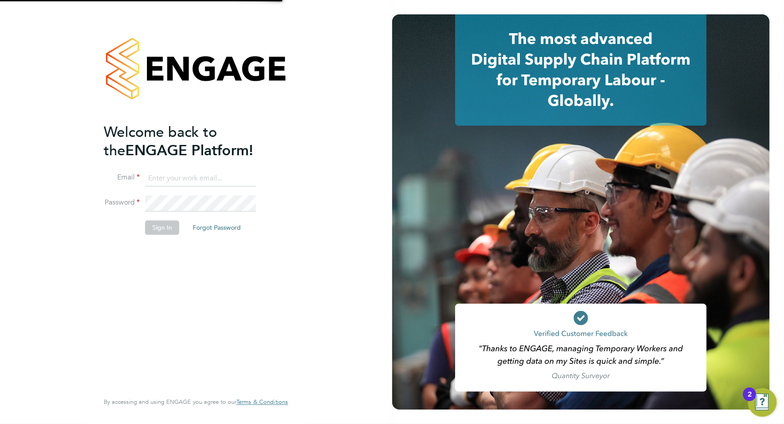
type input "[PERSON_NAME][EMAIL_ADDRESS][DOMAIN_NAME]"
